Goal: Check status: Check status

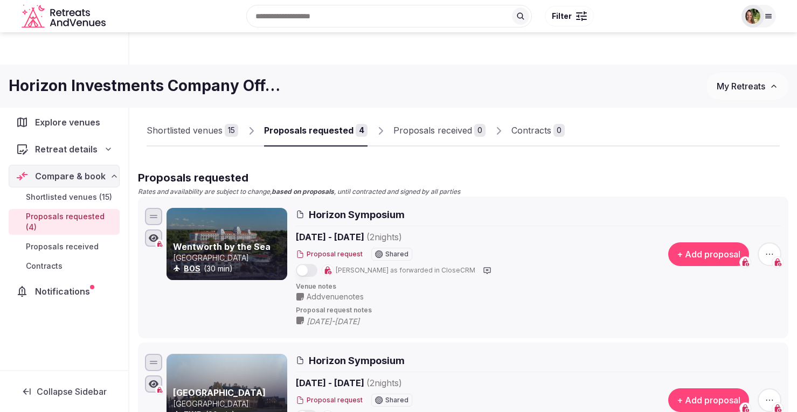
scroll to position [149, 0]
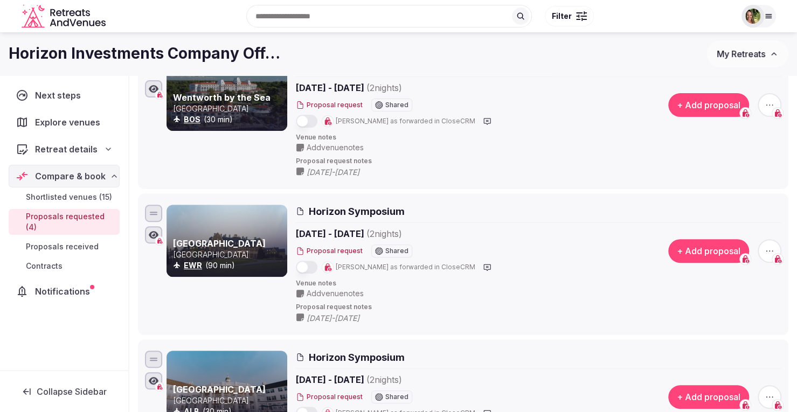
click at [765, 22] on div at bounding box center [758, 16] width 34 height 23
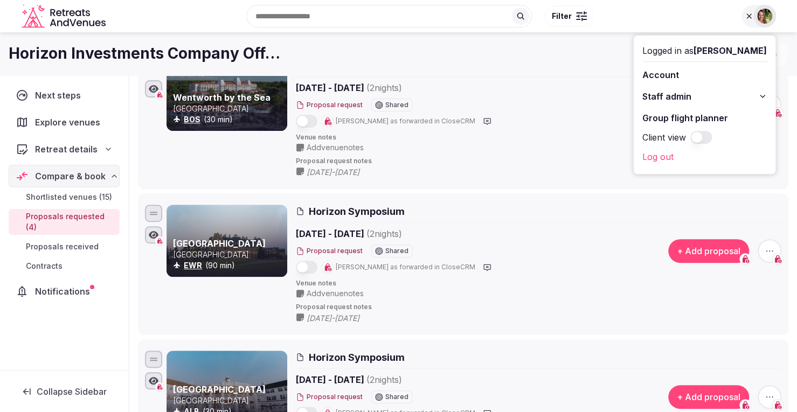
click at [600, 84] on div "[DATE] - [DATE] ( 2 night s ) Proposal request Shared [PERSON_NAME] as forwarde…" at bounding box center [470, 104] width 348 height 47
click at [742, 20] on div at bounding box center [748, 16] width 15 height 9
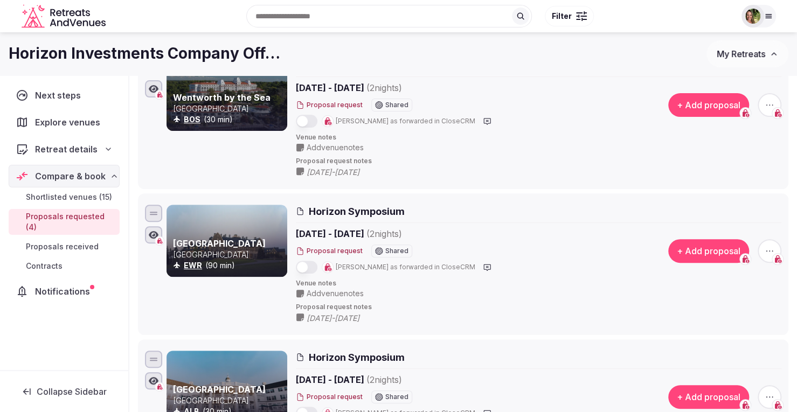
click at [760, 52] on span "My Retreats" at bounding box center [741, 53] width 48 height 11
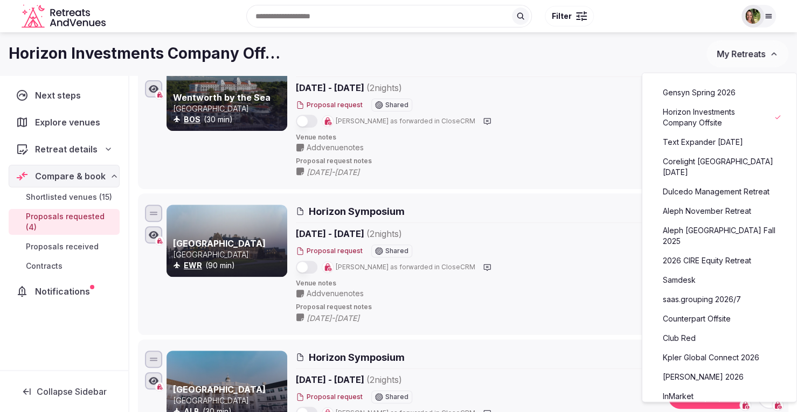
click at [698, 203] on link "Aleph November Retreat" at bounding box center [719, 211] width 133 height 17
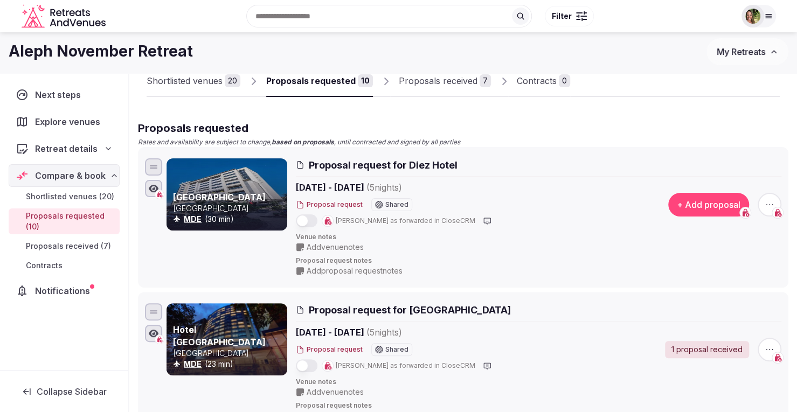
scroll to position [16, 0]
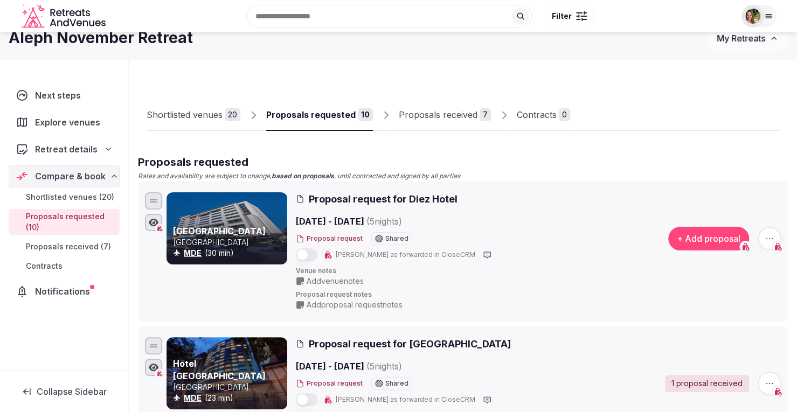
click at [436, 115] on div "Proposals received" at bounding box center [438, 114] width 79 height 13
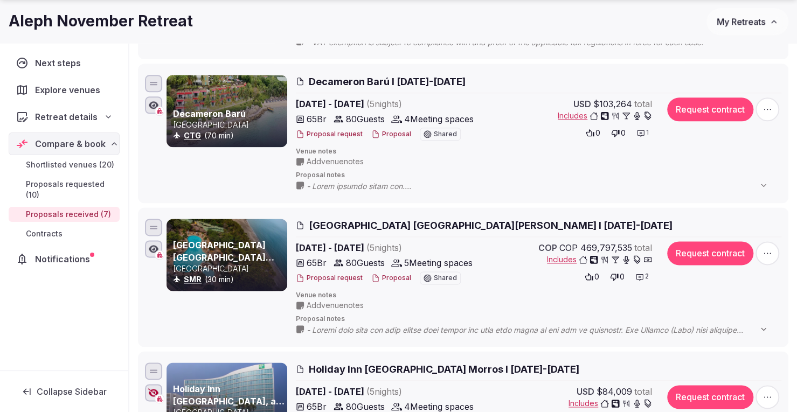
scroll to position [766, 0]
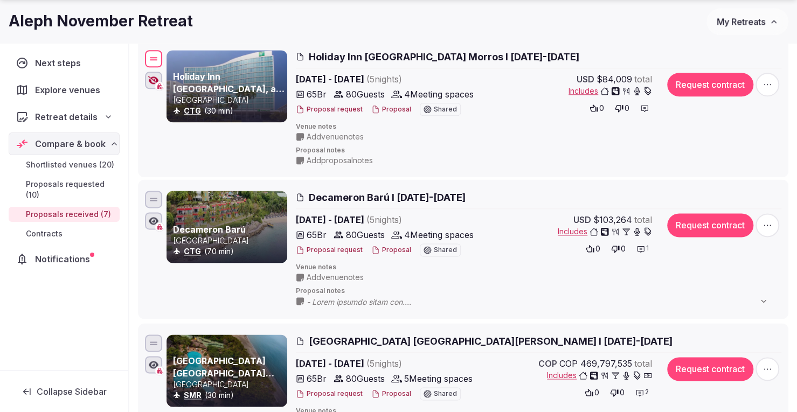
drag, startPoint x: 156, startPoint y: 342, endPoint x: 189, endPoint y: 57, distance: 286.9
click at [189, 57] on div "Holiday Inn [GEOGRAPHIC_DATA], an [GEOGRAPHIC_DATA] CTG (30 min) Holiday Inn [G…" at bounding box center [463, 108] width 641 height 120
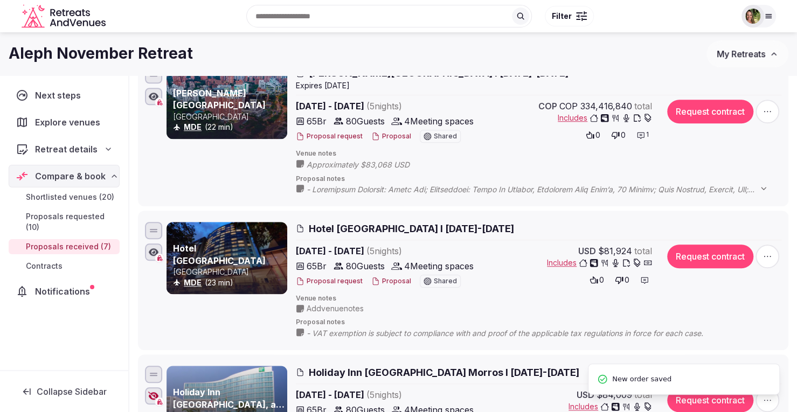
scroll to position [438, 0]
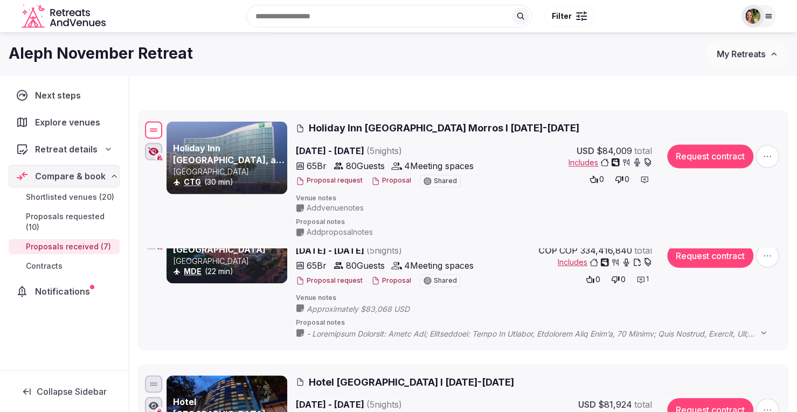
drag, startPoint x: 156, startPoint y: 378, endPoint x: 184, endPoint y: 124, distance: 255.3
click at [184, 124] on div "Holiday Inn [GEOGRAPHIC_DATA], an [GEOGRAPHIC_DATA] CTG (30 min) Holiday Inn [G…" at bounding box center [463, 180] width 641 height 120
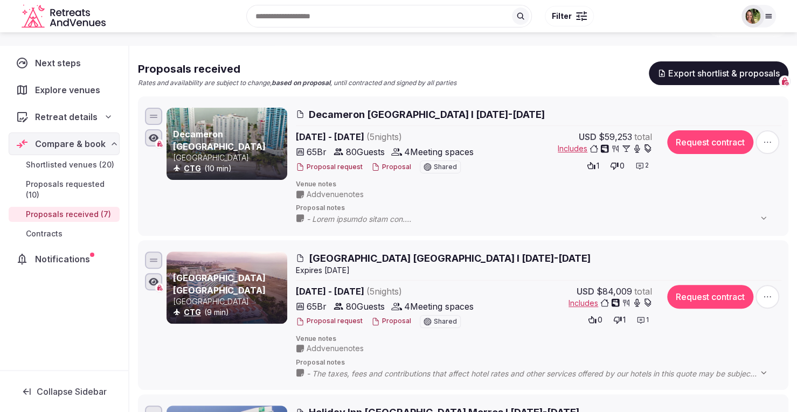
scroll to position [106, 0]
